Goal: Information Seeking & Learning: Learn about a topic

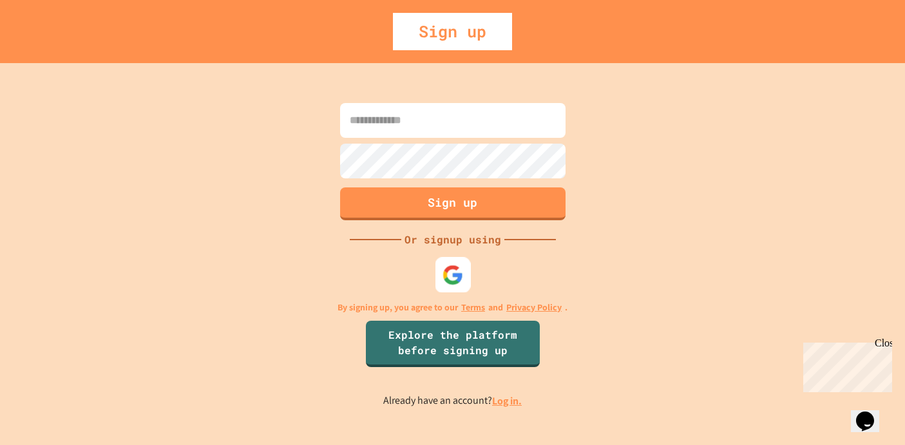
click at [455, 267] on img at bounding box center [452, 274] width 21 height 21
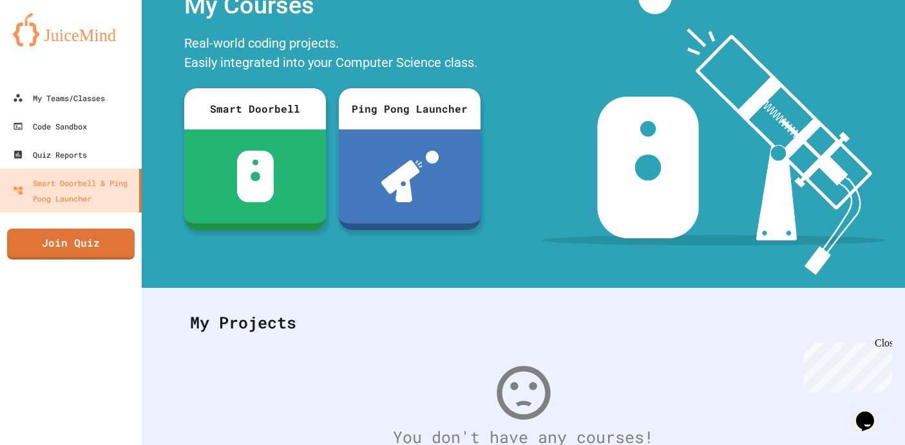
scroll to position [71, 0]
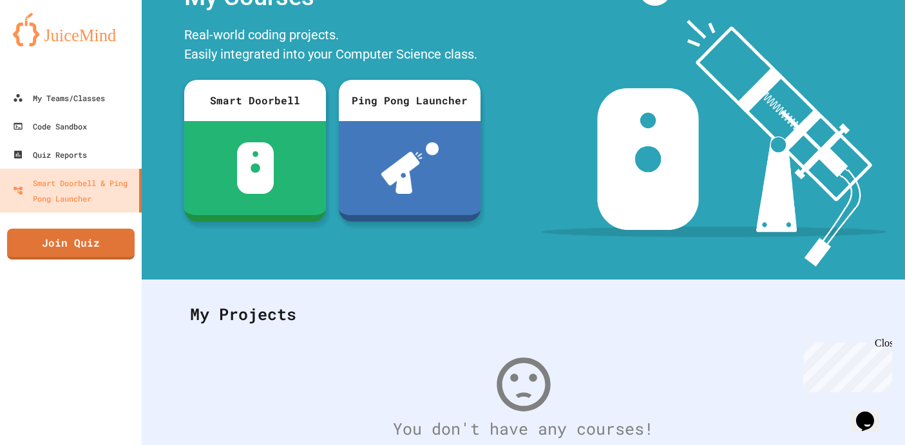
click at [93, 82] on div at bounding box center [71, 71] width 142 height 26
click at [93, 100] on div "My Teams/Classes" at bounding box center [58, 97] width 93 height 15
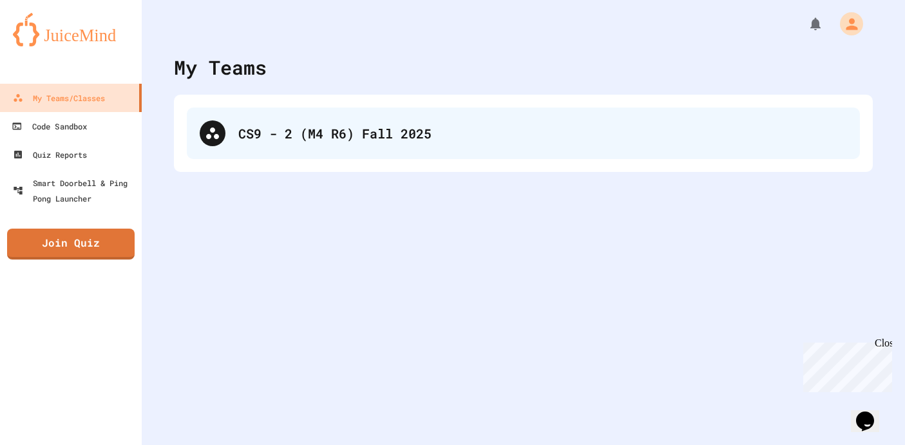
click at [262, 133] on div "CS9 - 2 (M4 R6) Fall 2025" at bounding box center [542, 133] width 609 height 19
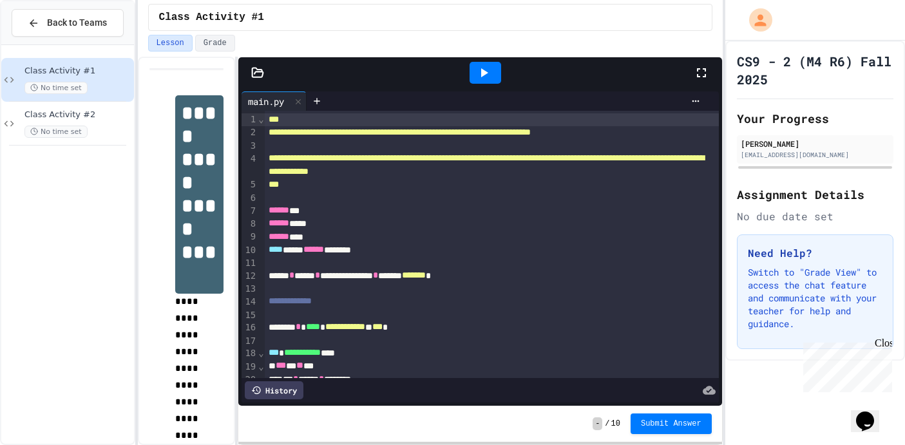
scroll to position [113, 0]
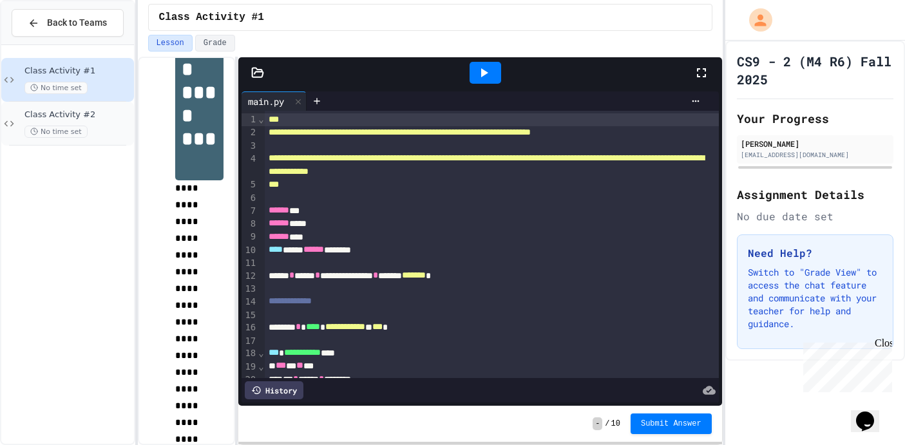
click at [53, 107] on div "Class Activity #2 No time set" at bounding box center [67, 124] width 133 height 44
